Goal: Download file/media

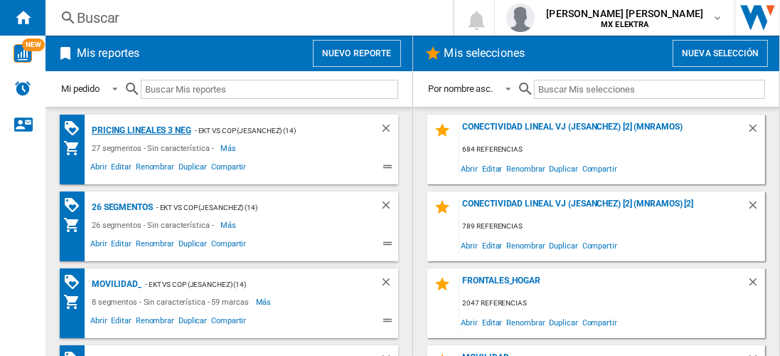
click at [140, 129] on div "Pricing lineales 3 neg" at bounding box center [139, 131] width 103 height 18
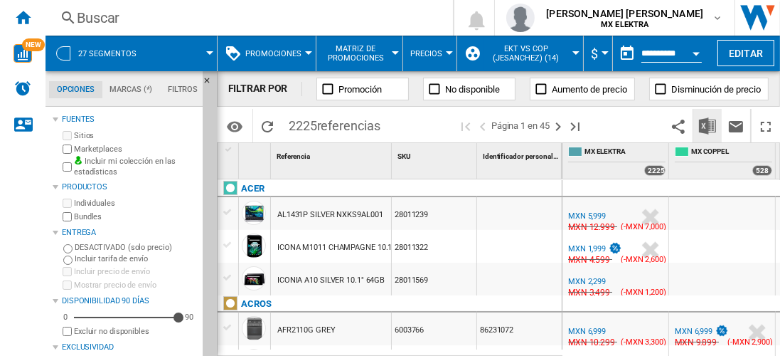
click at [708, 125] on img "Descargar en Excel" at bounding box center [707, 125] width 17 height 17
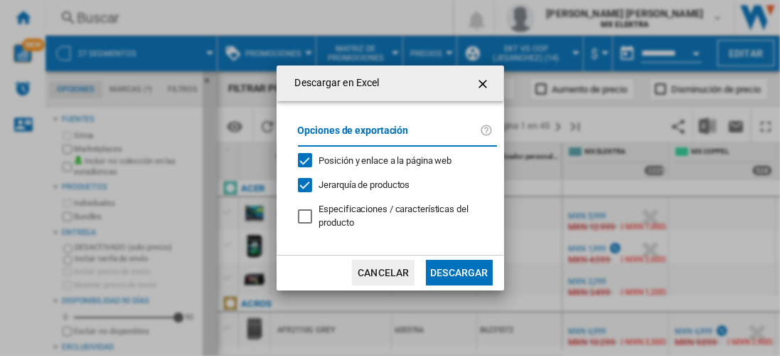
click at [459, 271] on button "Descargar" at bounding box center [459, 273] width 66 height 26
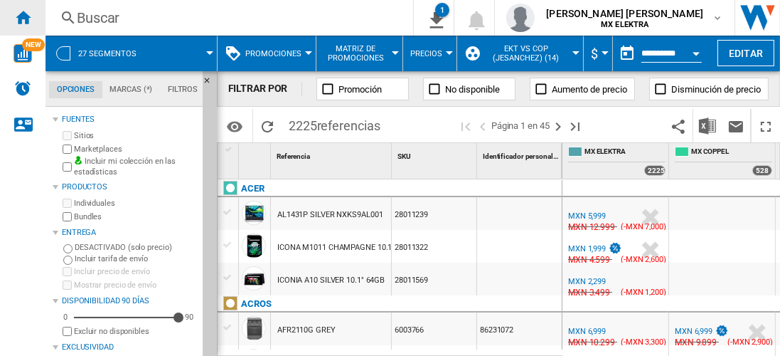
click at [23, 17] on ng-md-icon "Inicio" at bounding box center [22, 17] width 17 height 17
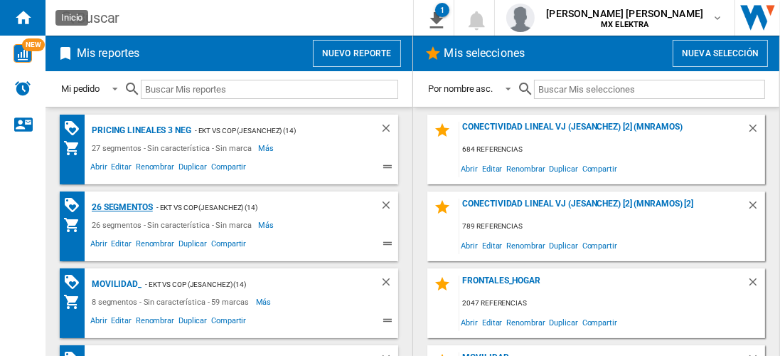
click at [122, 206] on div "26 segmentos" at bounding box center [120, 207] width 65 height 18
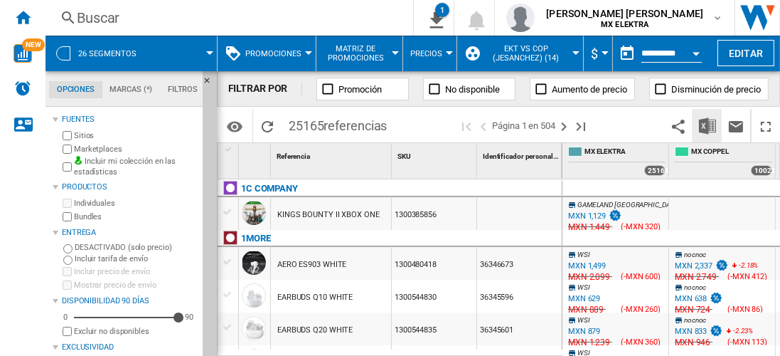
click at [708, 125] on img "Descargar en Excel" at bounding box center [707, 125] width 17 height 17
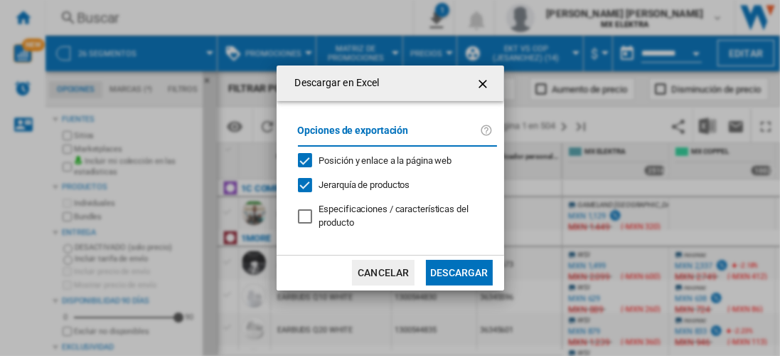
click at [459, 271] on button "Descargar" at bounding box center [459, 273] width 66 height 26
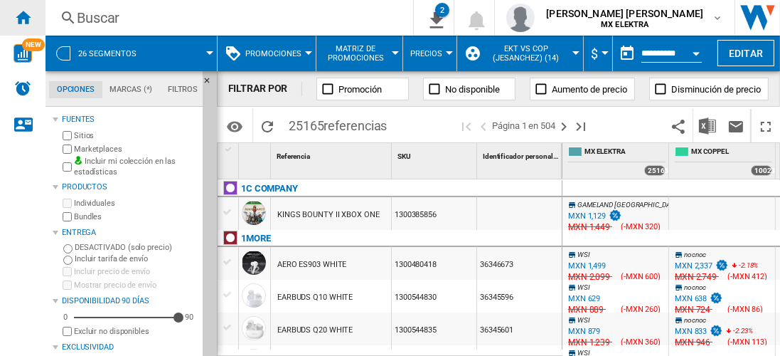
click at [23, 17] on ng-md-icon "Inicio" at bounding box center [22, 17] width 17 height 17
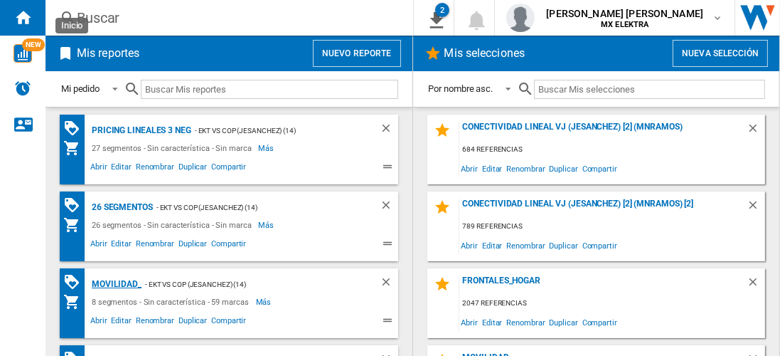
click at [114, 282] on div "MOVILIDAD_" at bounding box center [114, 284] width 53 height 18
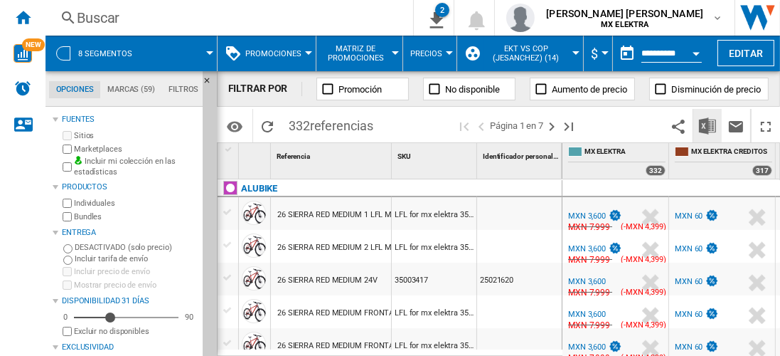
click at [708, 125] on img "Descargar en Excel" at bounding box center [707, 125] width 17 height 17
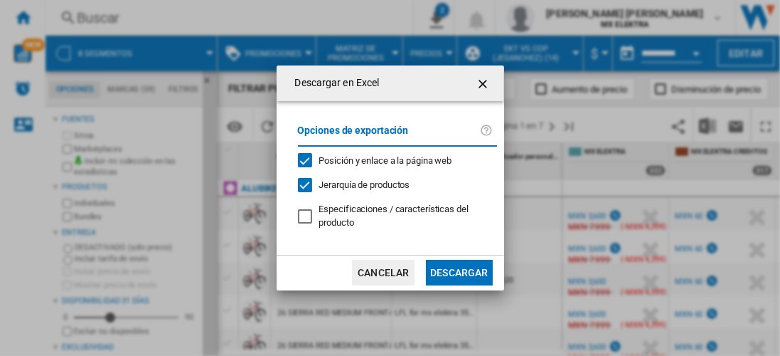
click at [459, 271] on button "Descargar" at bounding box center [459, 273] width 66 height 26
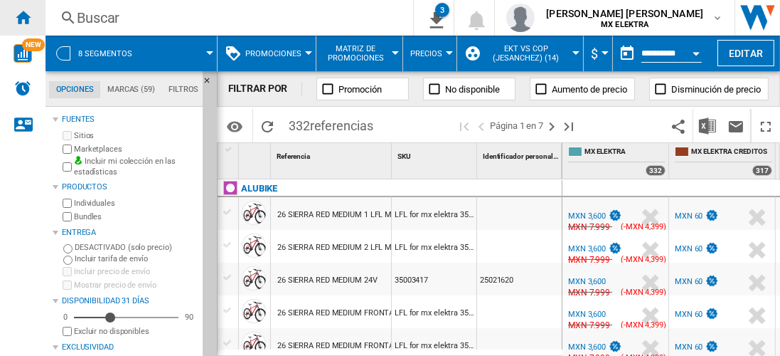
click at [23, 17] on ng-md-icon "Inicio" at bounding box center [22, 17] width 17 height 17
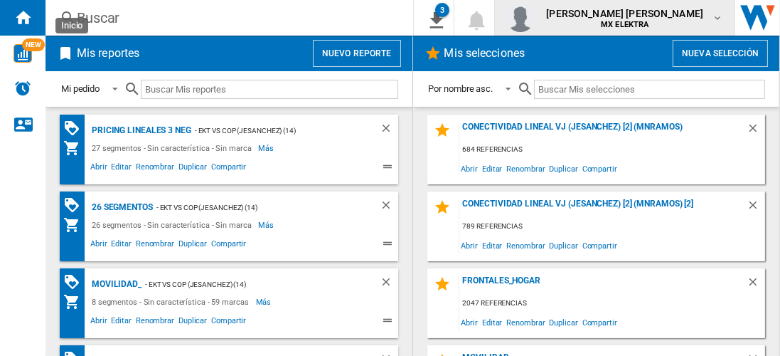
click at [638, 17] on span "[PERSON_NAME] [PERSON_NAME]" at bounding box center [624, 13] width 157 height 14
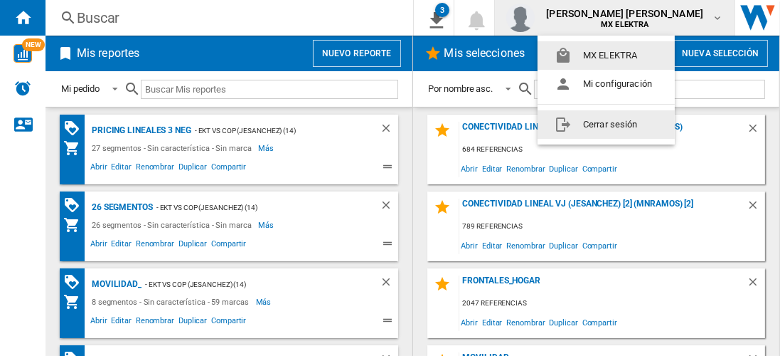
click at [609, 124] on button "Cerrar sesión" at bounding box center [606, 124] width 137 height 28
